Goal: Find specific page/section: Find specific page/section

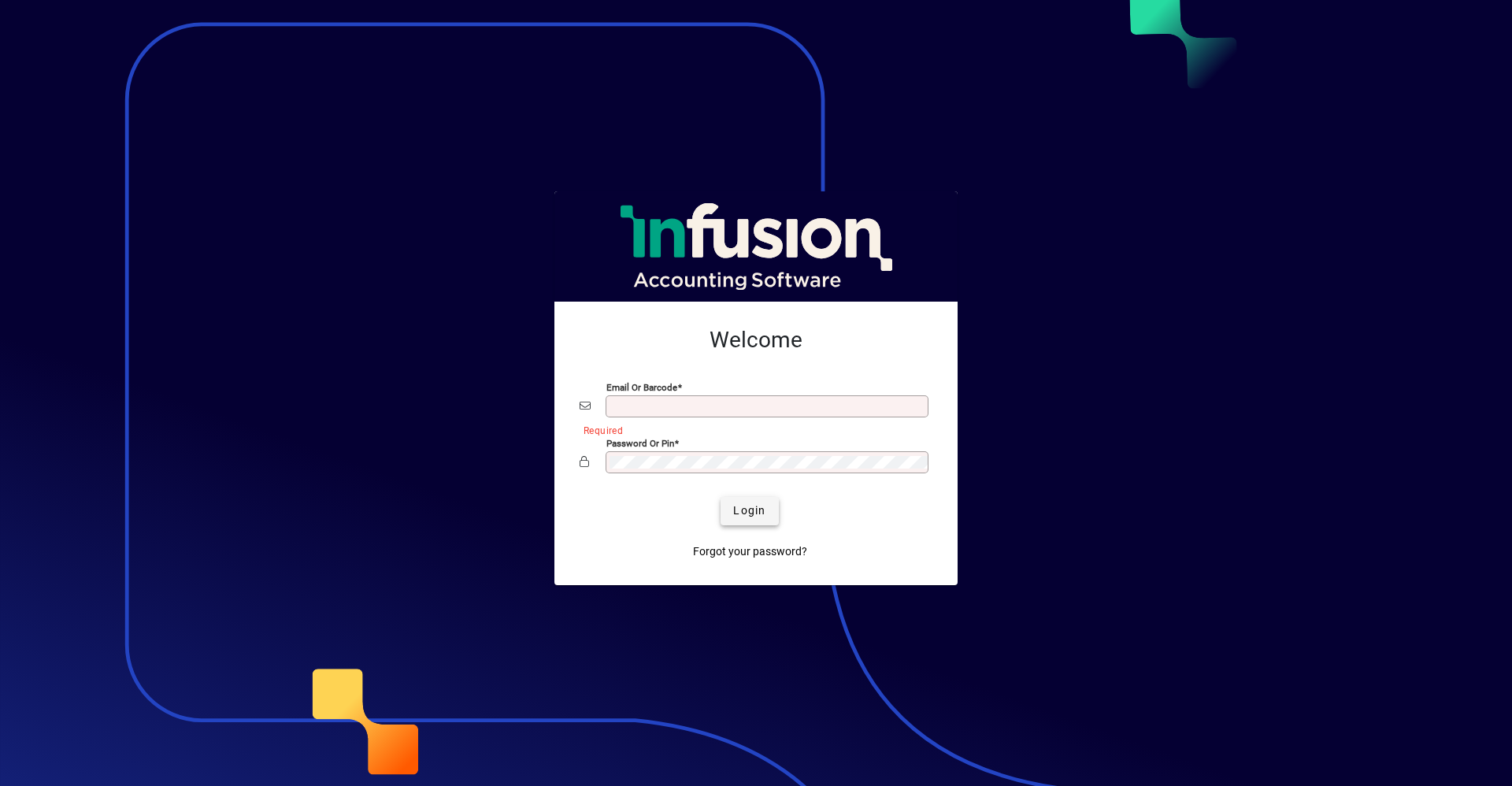
type input "**********"
click at [762, 518] on span "Login" at bounding box center [749, 511] width 32 height 17
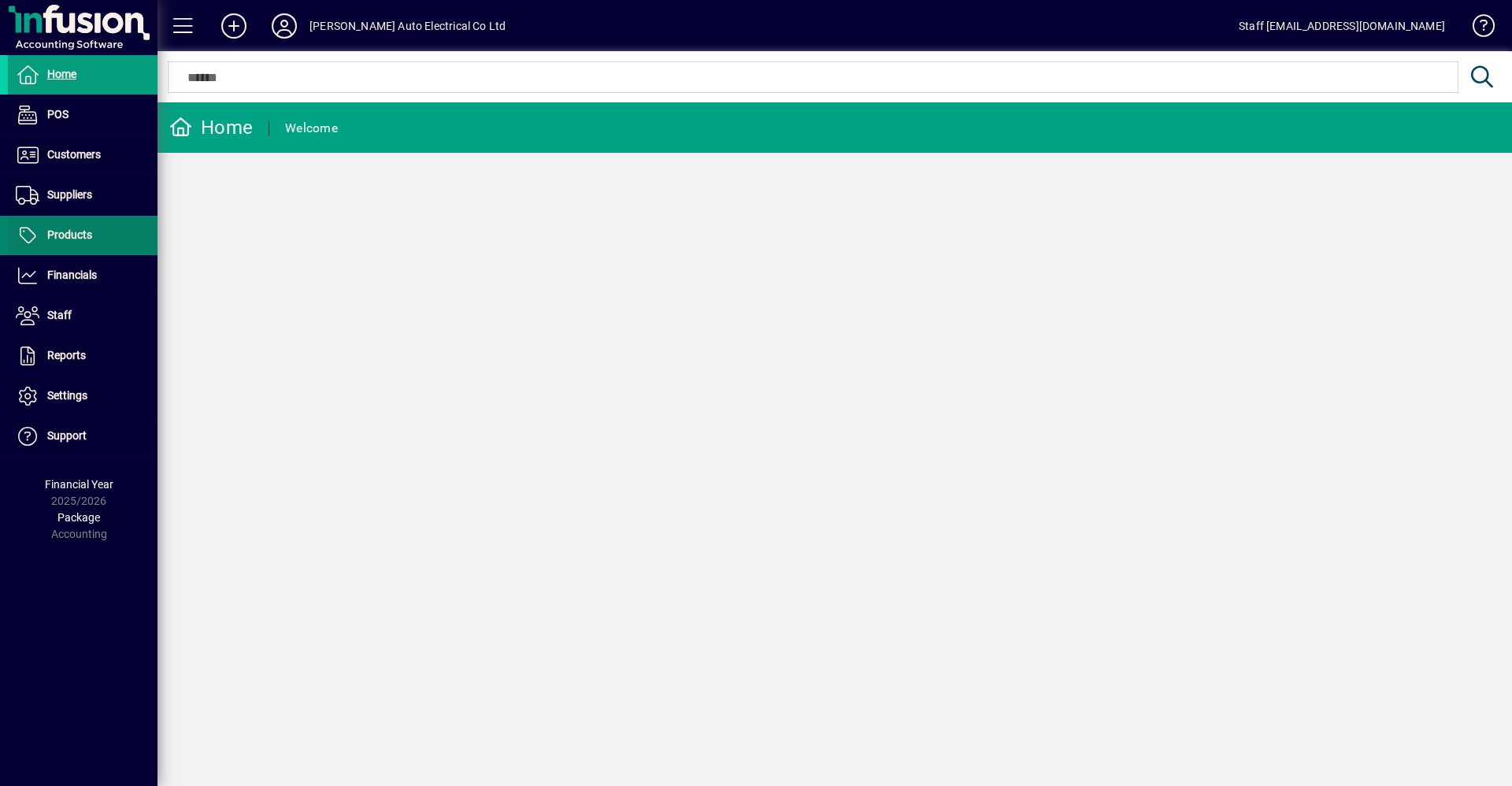
click at [61, 232] on span "Products" at bounding box center [70, 234] width 45 height 13
